Goal: Task Accomplishment & Management: Complete application form

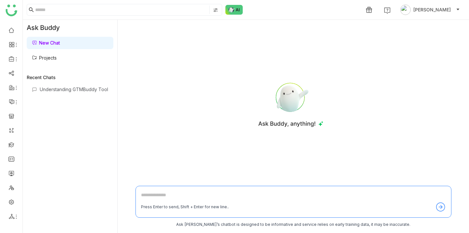
click at [57, 59] on link "Projects" at bounding box center [44, 58] width 25 height 6
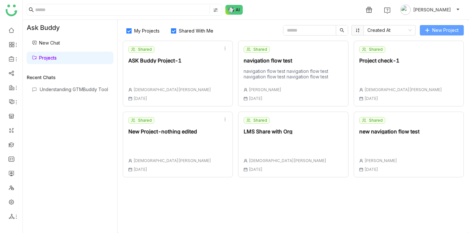
click at [432, 31] on button "New Project" at bounding box center [442, 30] width 44 height 10
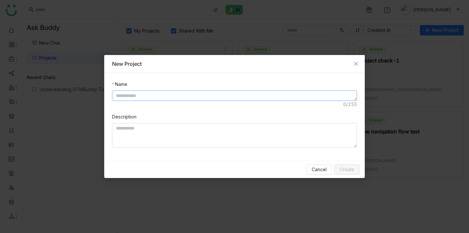
click at [223, 97] on textarea at bounding box center [234, 96] width 245 height 10
type textarea "****"
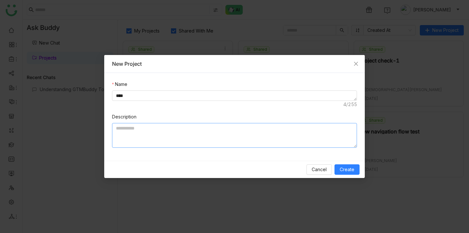
click at [189, 134] on textarea at bounding box center [234, 135] width 245 height 25
type textarea "*****"
click at [345, 174] on button "Create" at bounding box center [346, 169] width 25 height 10
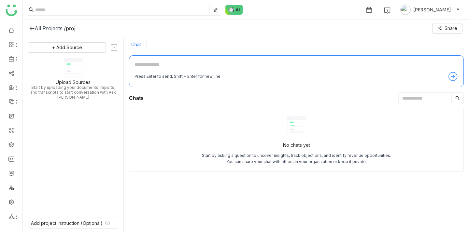
click at [209, 63] on textarea at bounding box center [296, 66] width 324 height 10
type textarea "**"
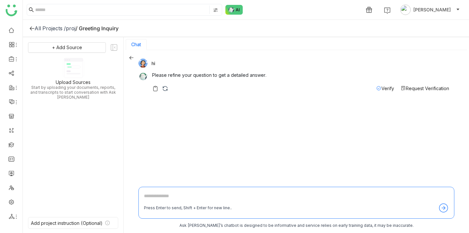
click at [388, 91] on span "Verify" at bounding box center [387, 89] width 13 height 6
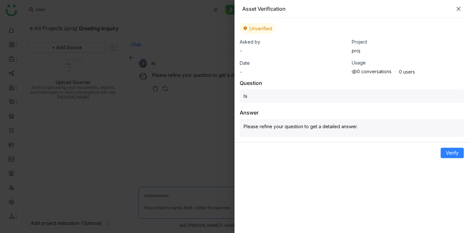
click at [460, 9] on icon "Close" at bounding box center [458, 8] width 5 height 5
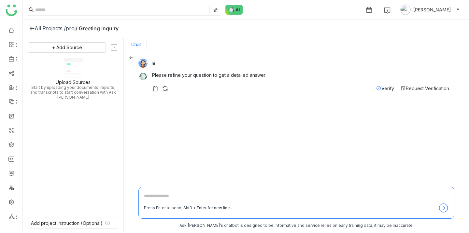
scroll to position [1, 0]
click at [384, 89] on span "Verify" at bounding box center [387, 88] width 13 height 6
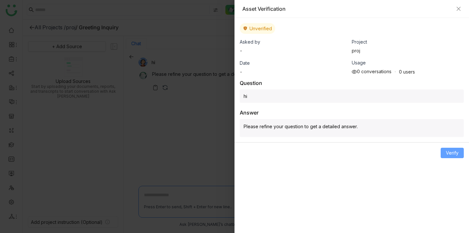
click at [450, 150] on span "Verify" at bounding box center [452, 152] width 13 height 7
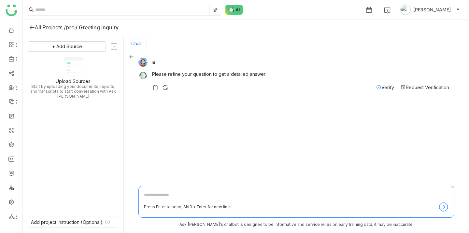
click at [129, 56] on icon at bounding box center [131, 56] width 5 height 5
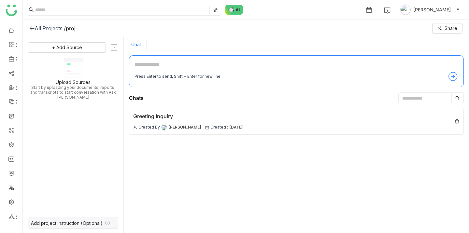
click at [75, 224] on div "Add project instruction (Optional)" at bounding box center [67, 223] width 72 height 6
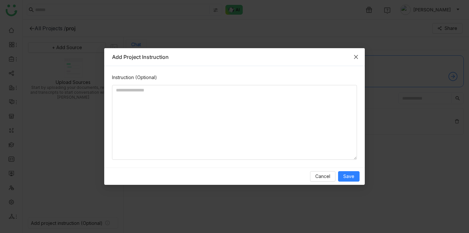
click at [355, 56] on icon "Close" at bounding box center [356, 57] width 4 height 4
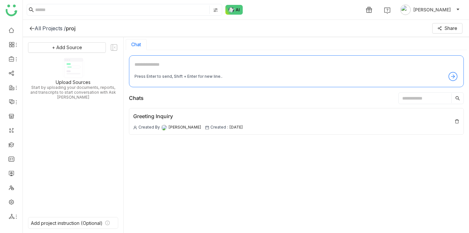
click at [45, 31] on div "All Projects / proj Share" at bounding box center [246, 28] width 446 height 17
click at [39, 27] on div "All Projects /" at bounding box center [50, 28] width 31 height 7
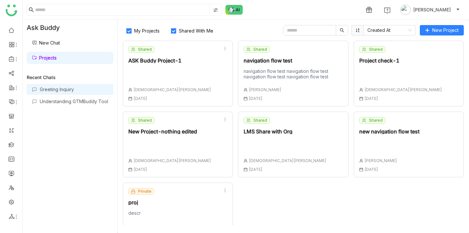
click at [86, 91] on div "Greeting Inquiry" at bounding box center [74, 90] width 68 height 6
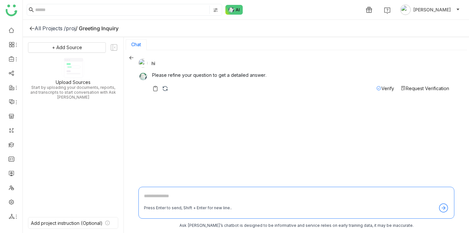
click at [32, 30] on icon at bounding box center [31, 28] width 5 height 5
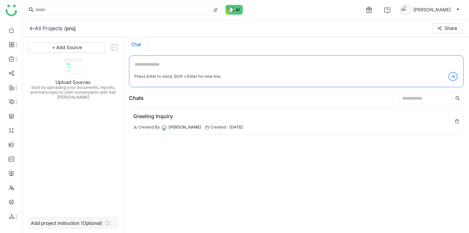
click at [64, 219] on div "Add project instruction (Optional)" at bounding box center [73, 223] width 90 height 12
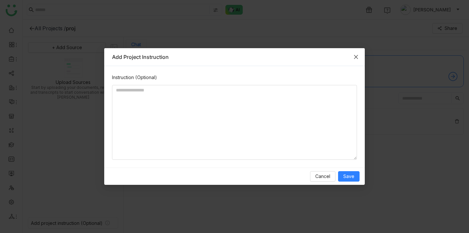
click at [356, 55] on icon "Close" at bounding box center [355, 56] width 5 height 5
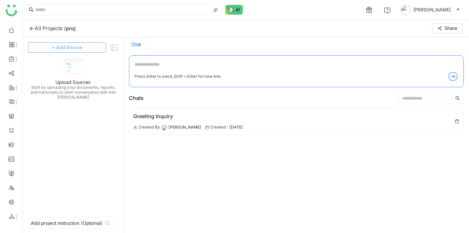
click at [84, 48] on button "+ Add Source" at bounding box center [67, 47] width 78 height 10
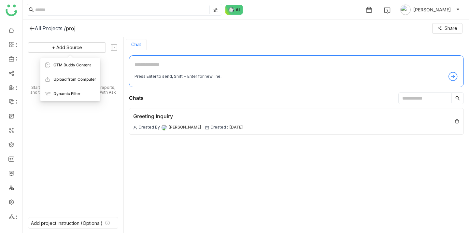
click at [105, 63] on div "Upload Sources Start by uploading your documents, reports, and transcripts to s…" at bounding box center [73, 78] width 90 height 43
click at [35, 27] on div "All Projects /" at bounding box center [50, 28] width 31 height 7
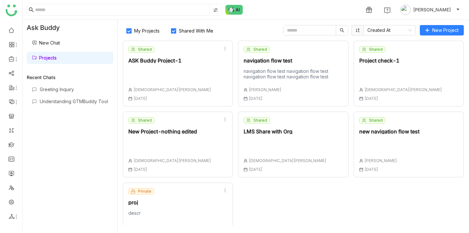
click at [60, 45] on link "New Chat" at bounding box center [46, 43] width 28 height 6
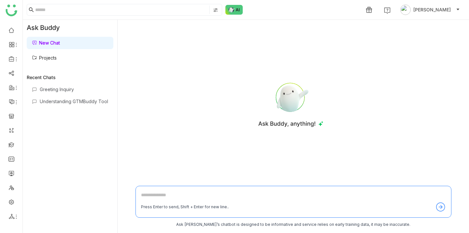
click at [57, 61] on link "Projects" at bounding box center [44, 58] width 25 height 6
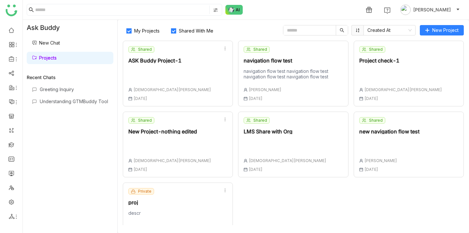
click at [180, 66] on div "Shared ASK Buddy Project-1 [DEMOGRAPHIC_DATA][PERSON_NAME] [DATE]" at bounding box center [169, 73] width 83 height 55
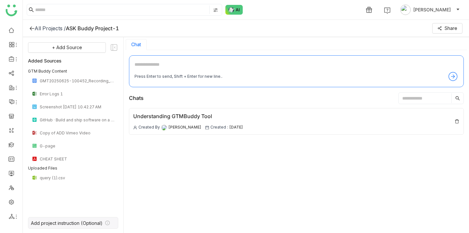
click at [96, 223] on div "Add project instruction (Optional)" at bounding box center [67, 223] width 72 height 6
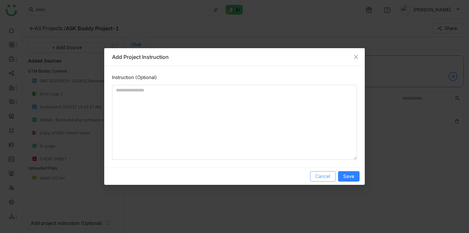
click at [315, 178] on button "Cancel" at bounding box center [322, 176] width 25 height 10
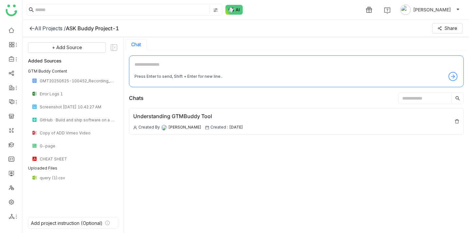
click at [48, 29] on div "All Projects /" at bounding box center [50, 28] width 31 height 7
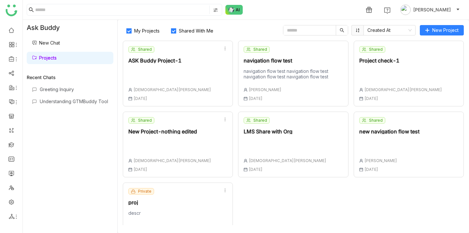
click at [163, 63] on div "Shared ASK Buddy Project-1 [DEMOGRAPHIC_DATA][PERSON_NAME] [DATE]" at bounding box center [169, 73] width 83 height 55
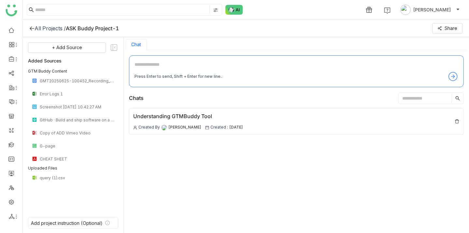
click at [41, 27] on div "All Projects /" at bounding box center [50, 28] width 31 height 7
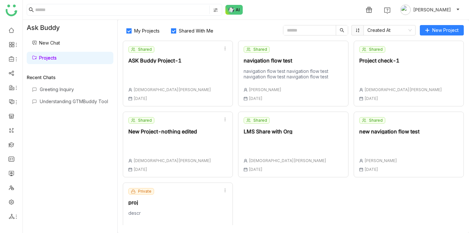
click at [332, 119] on div "Shared LMS Share with Org [PERSON_NAME] [DATE]" at bounding box center [293, 145] width 110 height 66
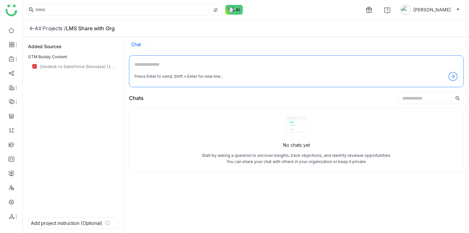
click at [29, 28] on icon at bounding box center [31, 28] width 5 height 5
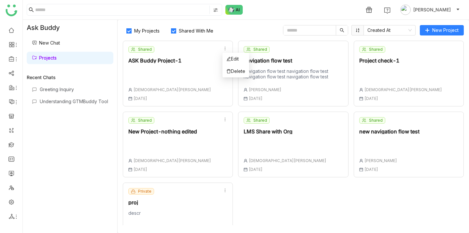
click at [225, 49] on icon at bounding box center [225, 48] width 5 height 5
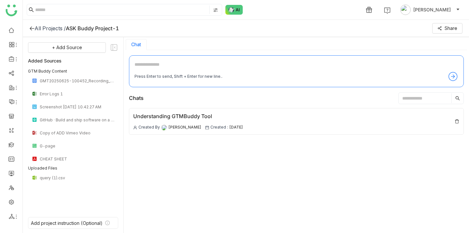
click at [36, 29] on div "All Projects /" at bounding box center [50, 28] width 31 height 7
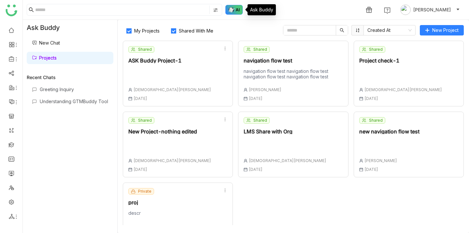
click at [233, 11] on img at bounding box center [234, 10] width 18 height 10
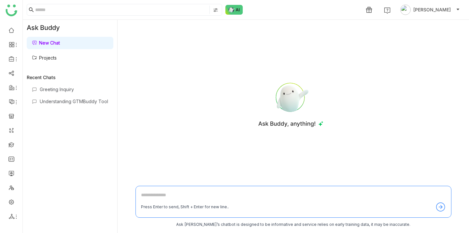
click at [60, 40] on link "New Chat" at bounding box center [46, 43] width 28 height 6
click at [57, 60] on link "Projects" at bounding box center [44, 58] width 25 height 6
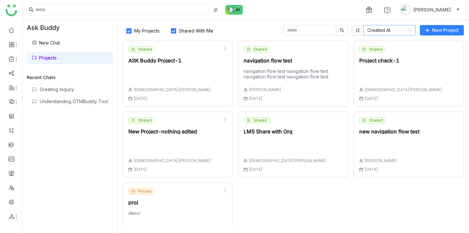
click at [393, 27] on nz-select-item "Created At" at bounding box center [389, 30] width 44 height 10
click at [389, 31] on nz-select-item "Created At" at bounding box center [389, 30] width 44 height 10
click at [194, 48] on div "Shared ASK Buddy Project-1 [DEMOGRAPHIC_DATA][PERSON_NAME] [DATE]" at bounding box center [178, 74] width 110 height 66
